Goal: Task Accomplishment & Management: Use online tool/utility

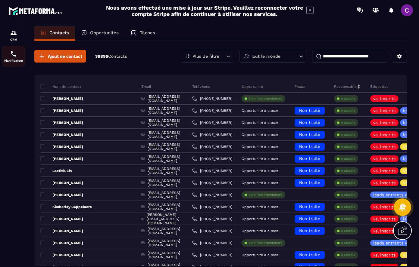
click at [11, 61] on p "Planificateur" at bounding box center [14, 60] width 24 height 3
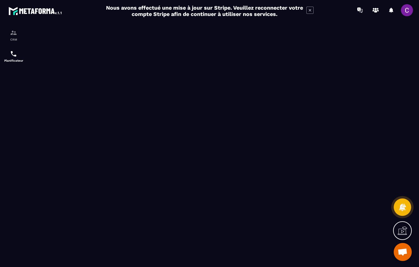
scroll to position [40, 0]
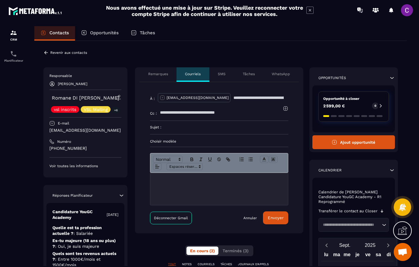
scroll to position [40, 0]
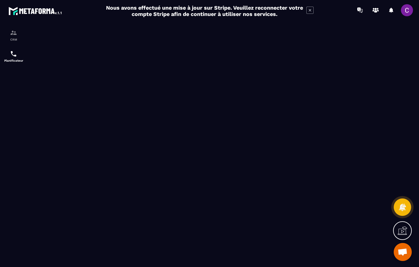
scroll to position [40, 0]
